Goal: Task Accomplishment & Management: Manage account settings

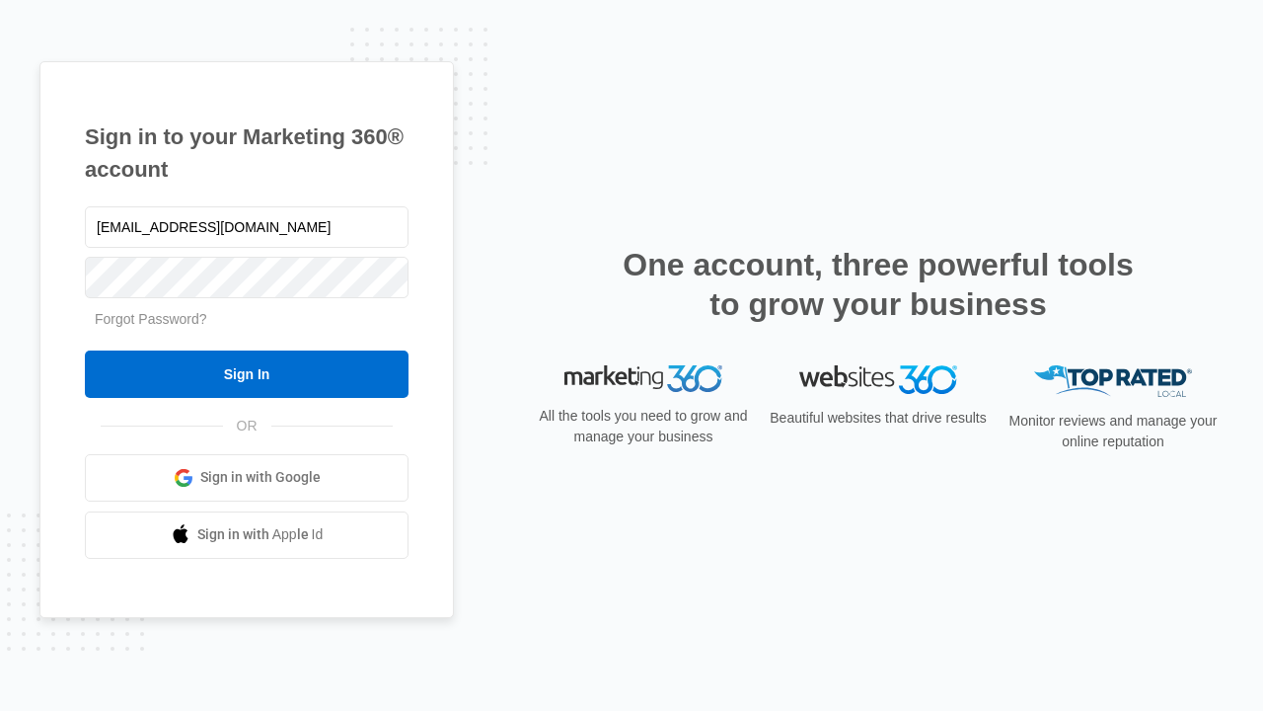
type input "[EMAIL_ADDRESS][DOMAIN_NAME]"
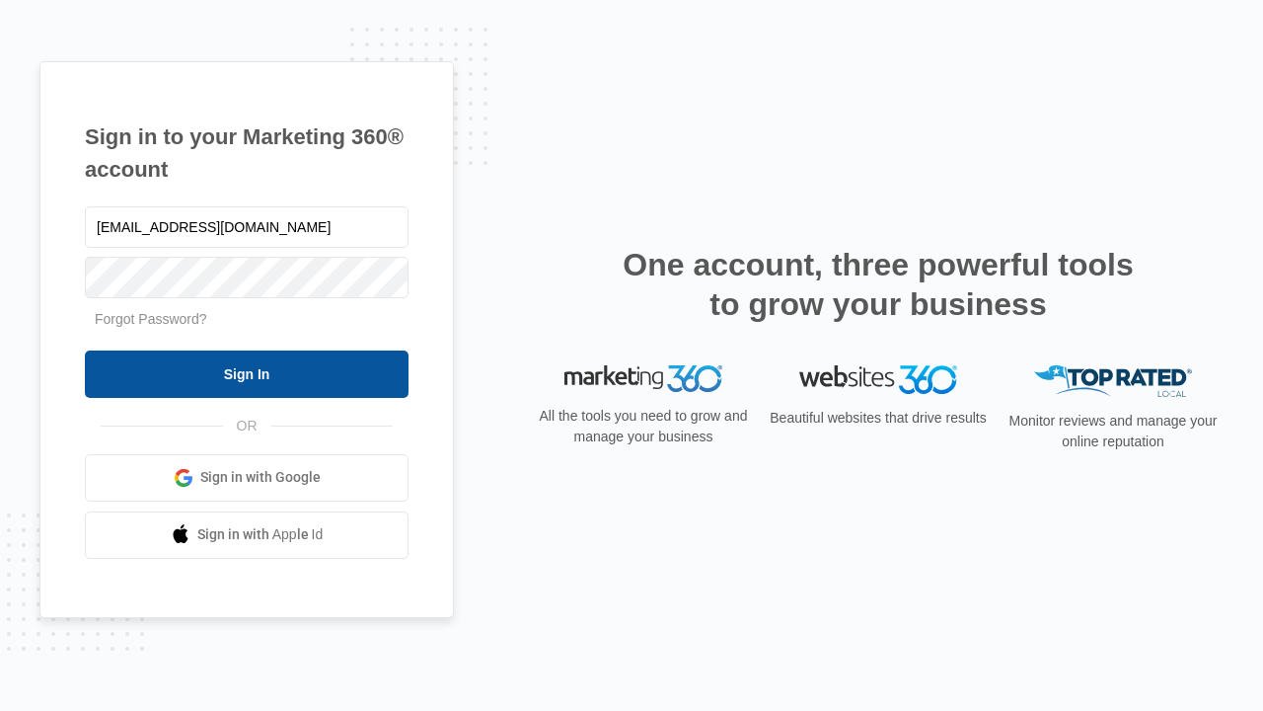
click at [247, 373] on input "Sign In" at bounding box center [247, 373] width 324 height 47
